Goal: Task Accomplishment & Management: Use online tool/utility

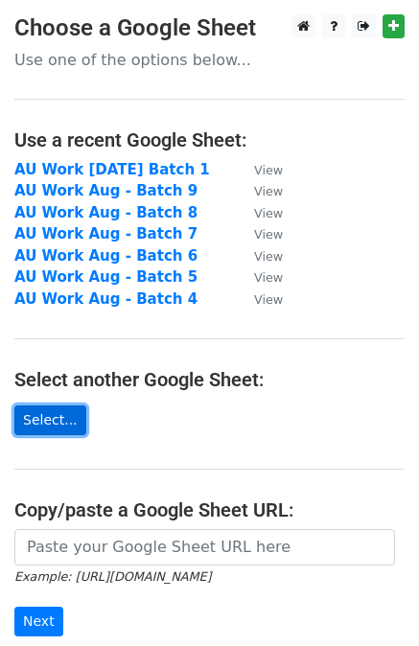
click at [48, 424] on link "Select..." at bounding box center [50, 421] width 72 height 30
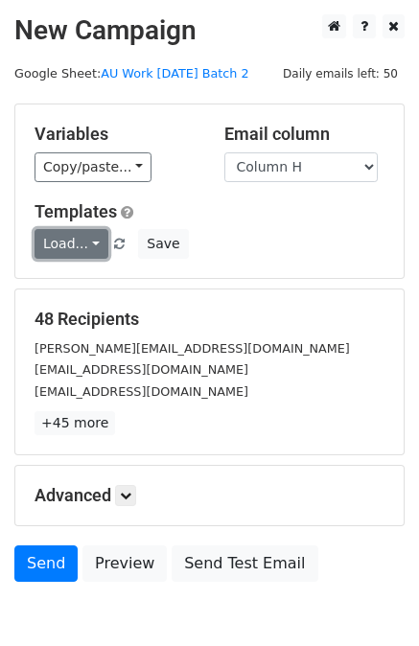
click at [88, 245] on link "Load..." at bounding box center [72, 244] width 74 height 30
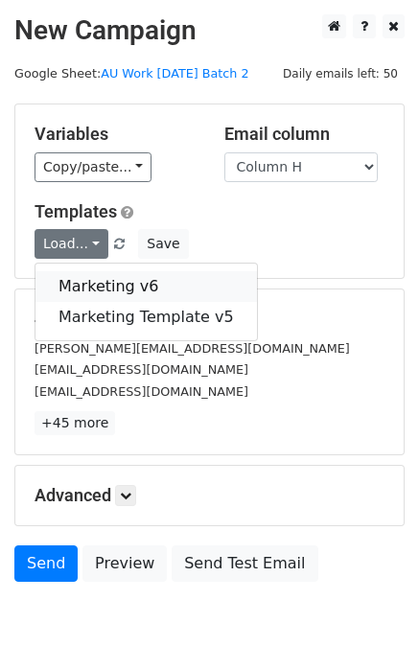
click at [118, 281] on link "Marketing v6" at bounding box center [146, 286] width 222 height 31
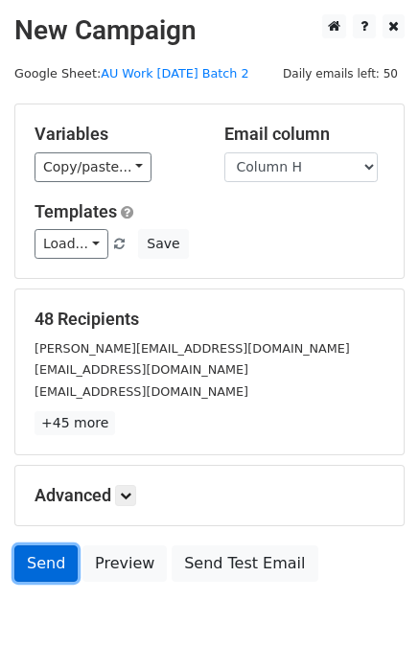
click at [58, 565] on link "Send" at bounding box center [45, 564] width 63 height 36
